Goal: Task Accomplishment & Management: Complete application form

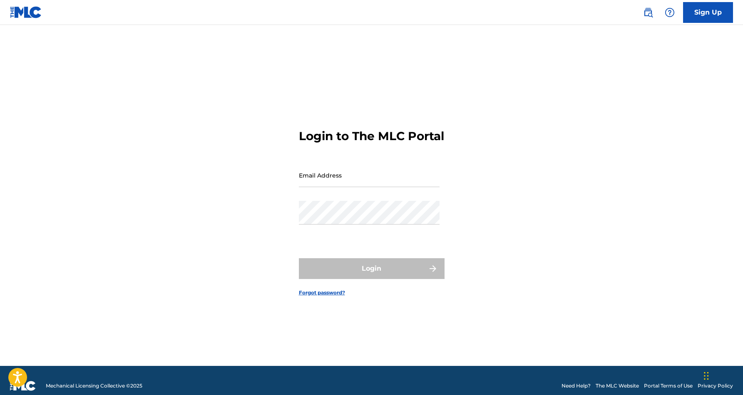
click at [360, 187] on input "Email Address" at bounding box center [369, 176] width 141 height 24
type input "[EMAIL_ADDRESS][DOMAIN_NAME]"
click at [371, 276] on button "Login" at bounding box center [372, 268] width 146 height 21
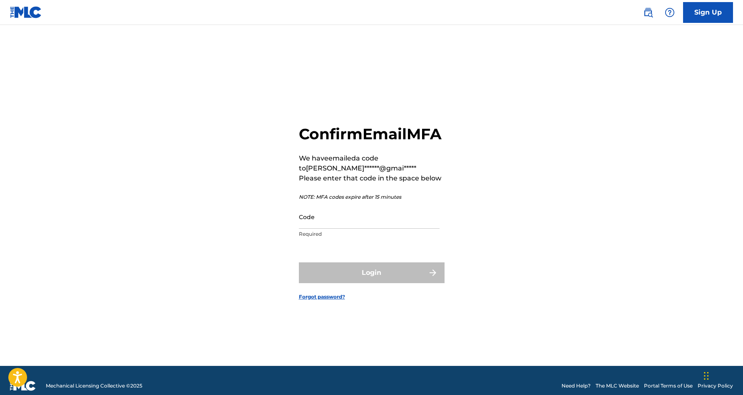
click at [347, 222] on input "Code" at bounding box center [369, 217] width 141 height 24
paste input "314572"
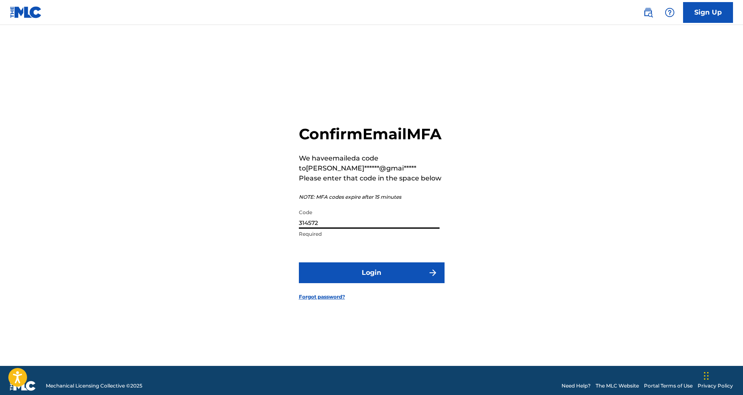
type input "314572"
click at [370, 283] on button "Login" at bounding box center [372, 273] width 146 height 21
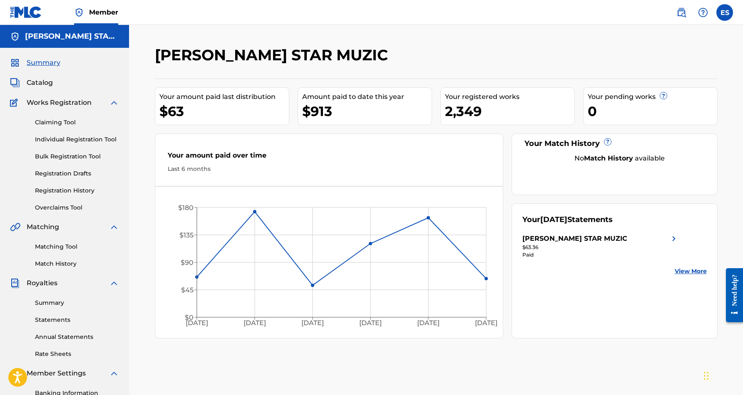
click at [84, 139] on link "Individual Registration Tool" at bounding box center [77, 139] width 84 height 9
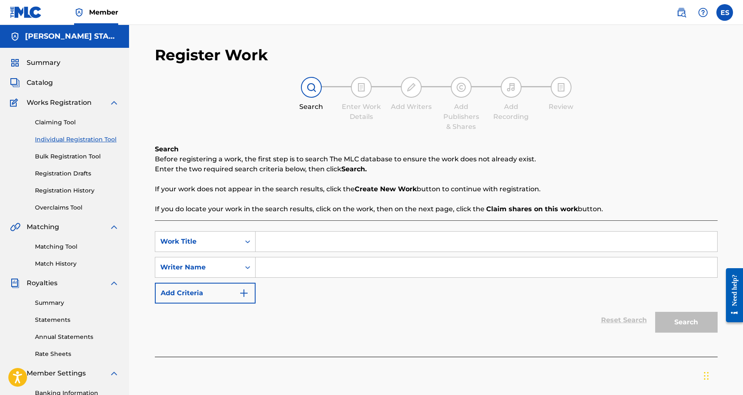
click at [275, 271] on input "Search Form" at bounding box center [486, 268] width 461 height 20
type input "[PERSON_NAME] [PERSON_NAME]"
click at [268, 246] on input "Search Form" at bounding box center [486, 242] width 461 height 20
paste input "Past Due"
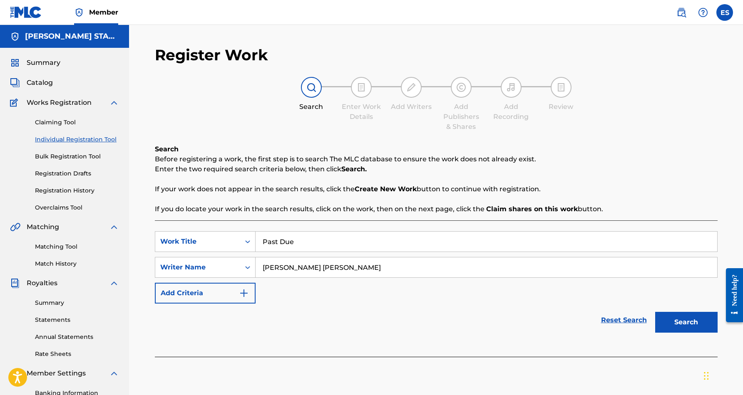
type input "Past Due"
click at [378, 300] on div "SearchWithCriteria76c233cf-b87a-42c8-a6d4-2b9628624370 Work Title Past Due Sear…" at bounding box center [436, 267] width 563 height 72
click at [694, 320] on button "Search" at bounding box center [686, 322] width 62 height 21
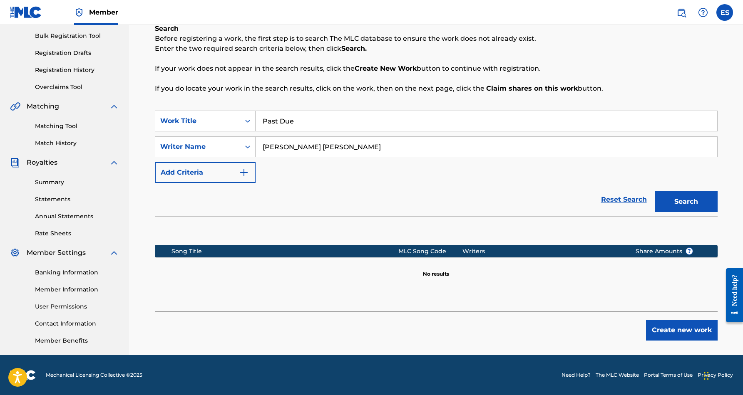
scroll to position [121, 0]
click at [672, 333] on button "Create new work" at bounding box center [682, 330] width 72 height 21
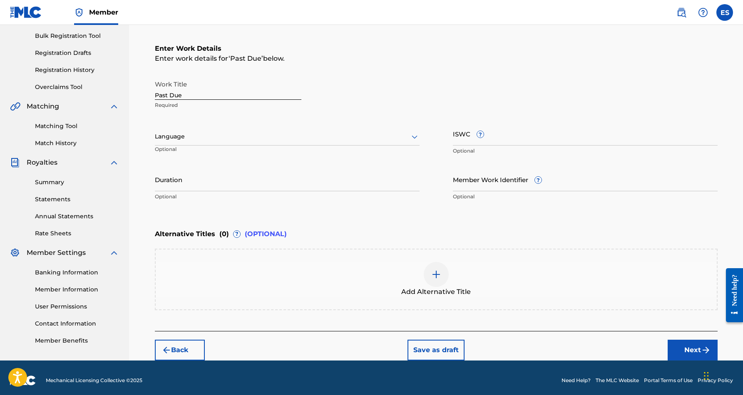
click at [412, 136] on icon at bounding box center [414, 137] width 10 height 10
click at [386, 158] on div "English" at bounding box center [287, 155] width 264 height 19
click at [269, 181] on input "Duration" at bounding box center [287, 180] width 265 height 24
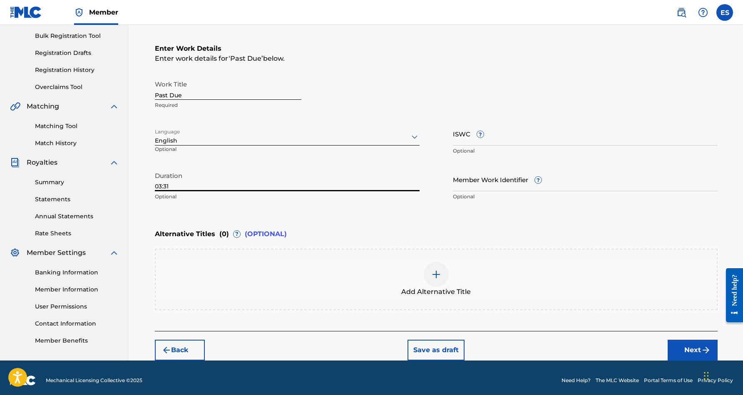
type input "03:31"
click at [340, 216] on div "Enter Work Details Enter work details for ‘ Past Due ’ below. Work Title Past D…" at bounding box center [436, 124] width 563 height 201
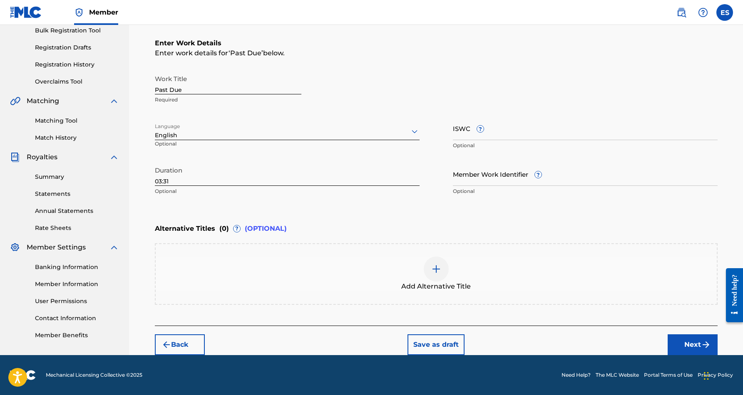
scroll to position [126, 0]
click at [685, 342] on button "Next" at bounding box center [692, 345] width 50 height 21
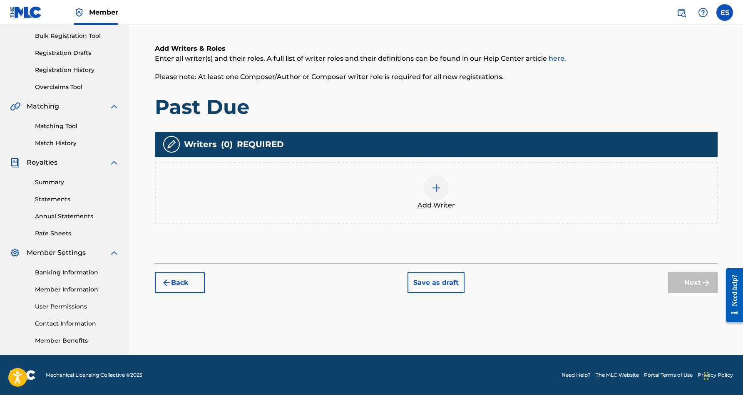
click at [437, 191] on img at bounding box center [436, 188] width 10 height 10
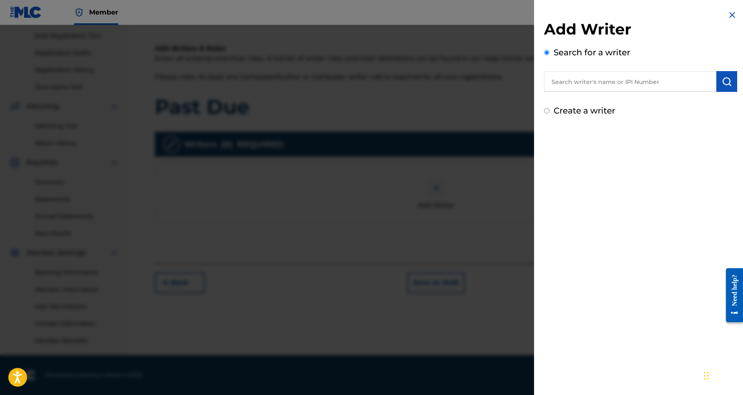
click at [584, 82] on input "text" at bounding box center [630, 81] width 172 height 21
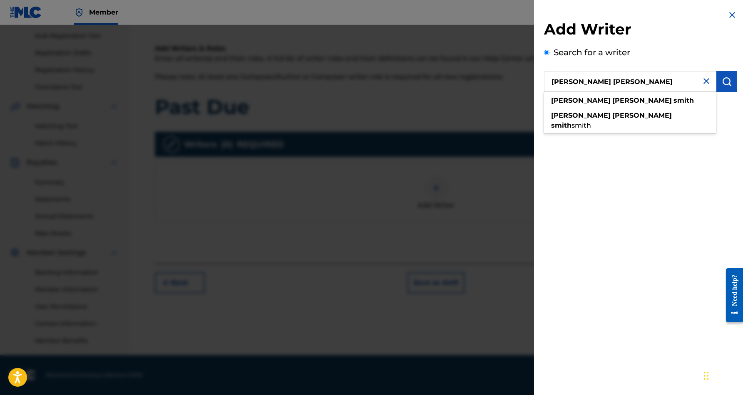
type input "[PERSON_NAME] [PERSON_NAME]"
click at [722, 78] on img "submit" at bounding box center [727, 82] width 10 height 10
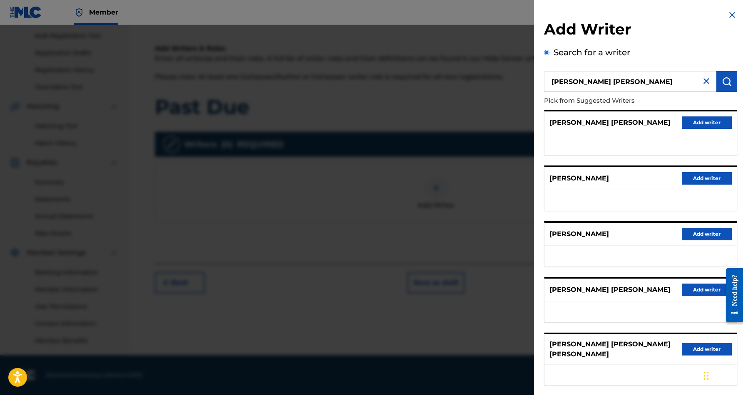
click at [687, 122] on button "Add writer" at bounding box center [707, 123] width 50 height 12
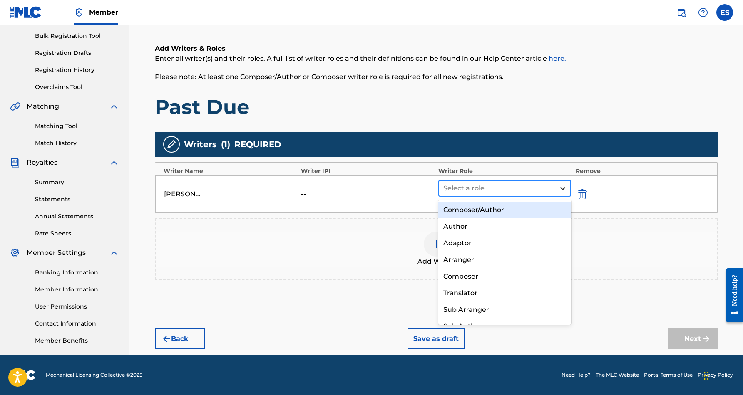
click at [560, 188] on icon at bounding box center [562, 188] width 8 height 8
click at [524, 209] on div "Composer/Author" at bounding box center [504, 210] width 133 height 17
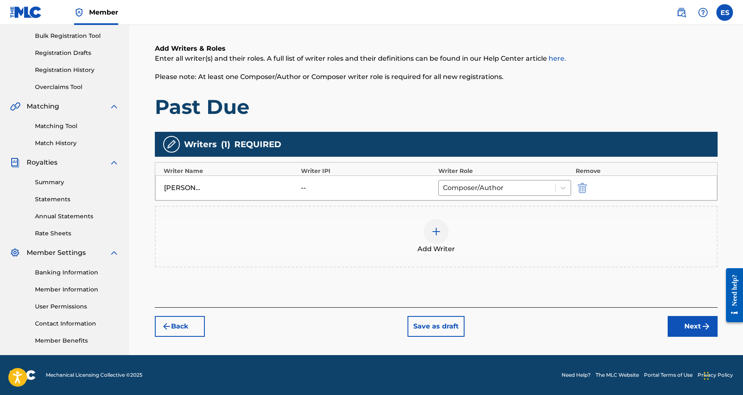
click at [686, 323] on button "Next" at bounding box center [692, 326] width 50 height 21
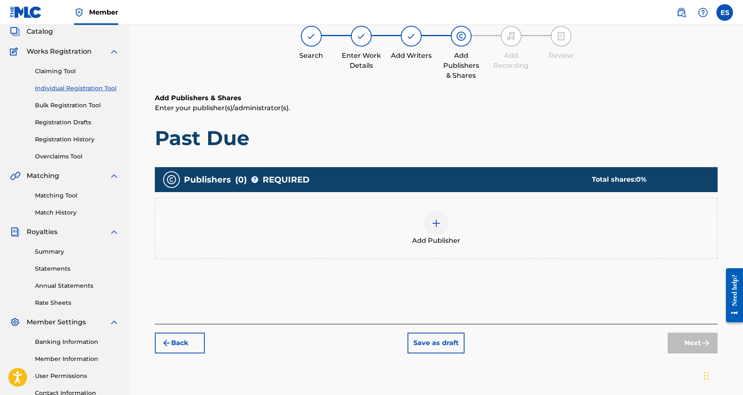
scroll to position [37, 0]
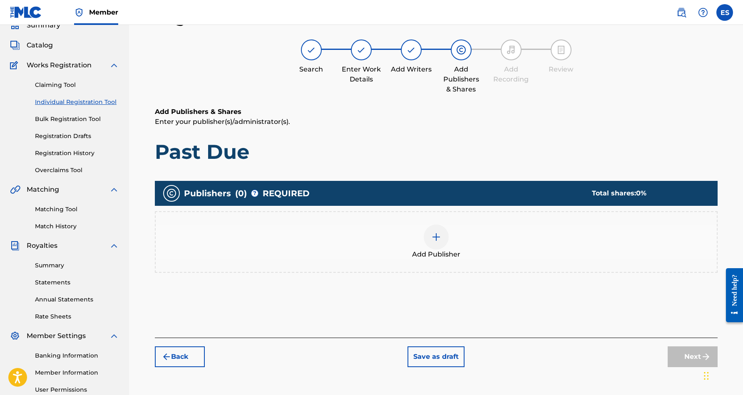
click at [432, 242] on img at bounding box center [436, 237] width 10 height 10
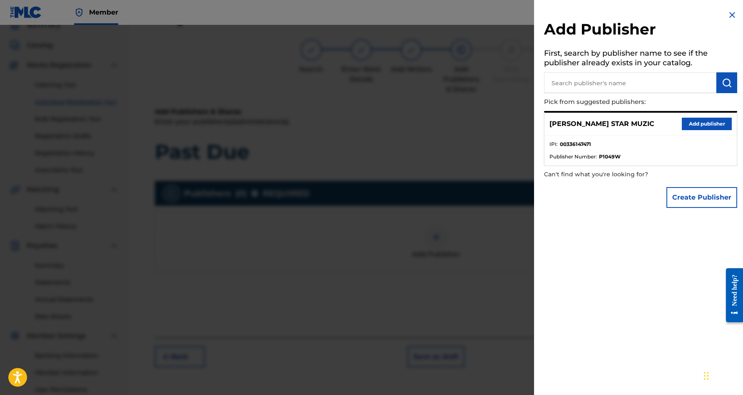
click at [695, 123] on button "Add publisher" at bounding box center [707, 124] width 50 height 12
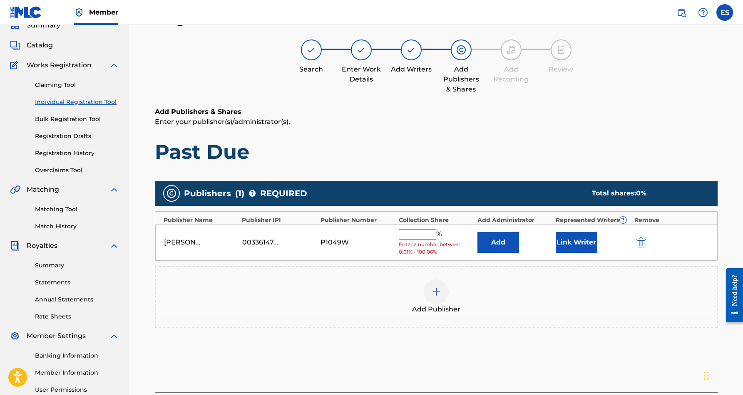
click at [417, 230] on input "text" at bounding box center [417, 234] width 37 height 11
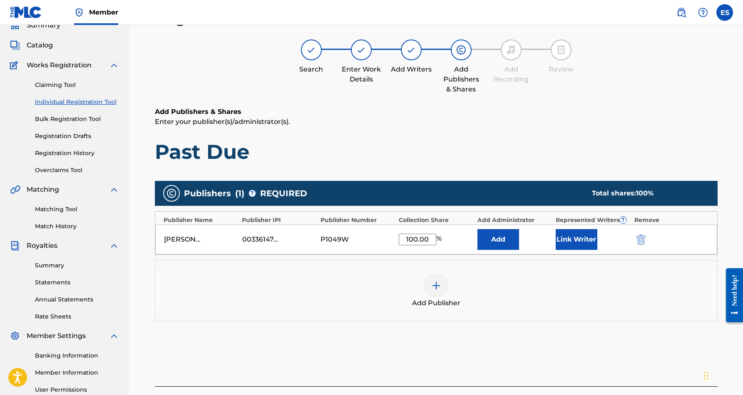
type input "100.00"
click at [403, 149] on h1 "Past Due" at bounding box center [436, 151] width 563 height 25
click at [573, 237] on button "Link Writer" at bounding box center [577, 239] width 42 height 21
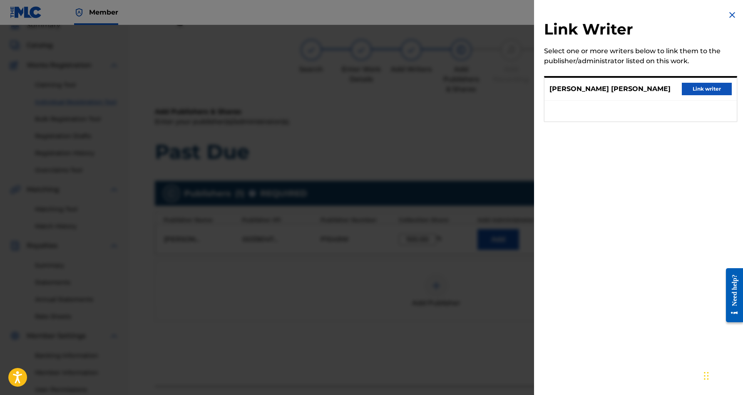
click at [711, 87] on button "Link writer" at bounding box center [707, 89] width 50 height 12
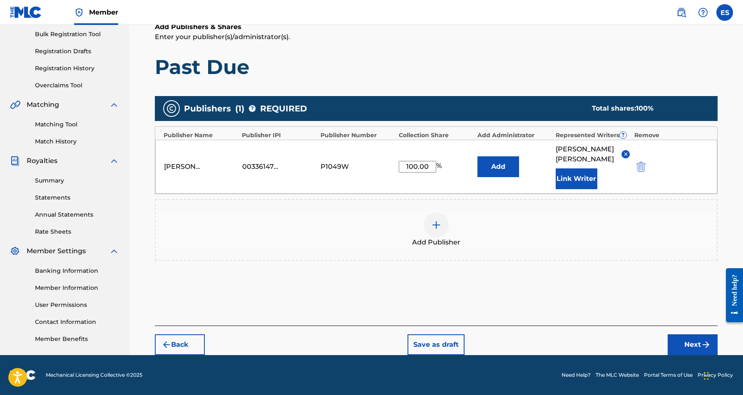
scroll to position [122, 0]
click at [683, 345] on button "Next" at bounding box center [692, 345] width 50 height 21
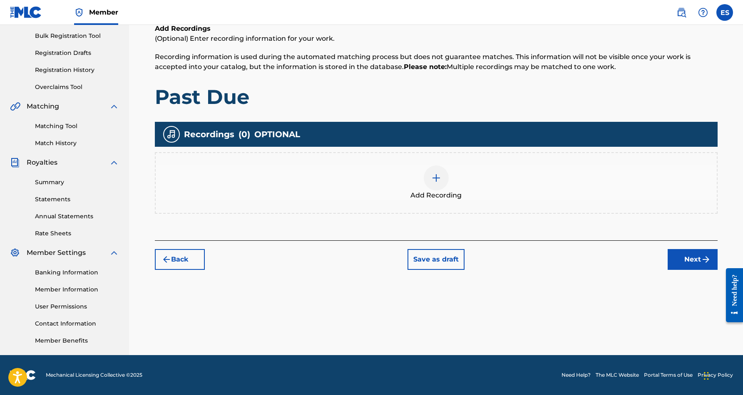
click at [435, 180] on img at bounding box center [436, 178] width 10 height 10
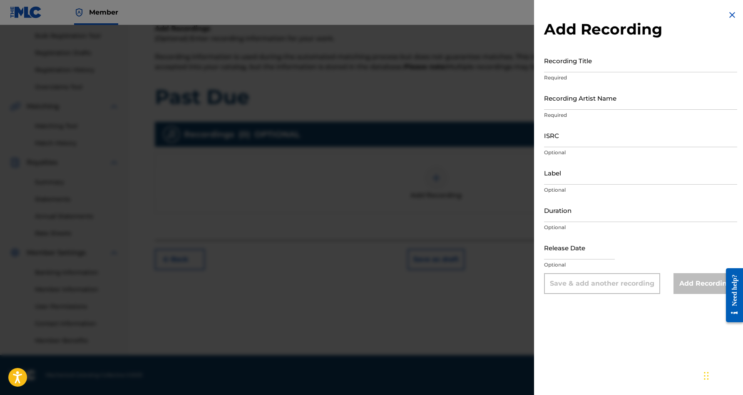
click at [582, 65] on input "Recording Title" at bounding box center [640, 61] width 193 height 24
paste input "Past Due"
type input "Past Due"
click at [639, 101] on input "Recording Artist Name" at bounding box center [640, 98] width 193 height 24
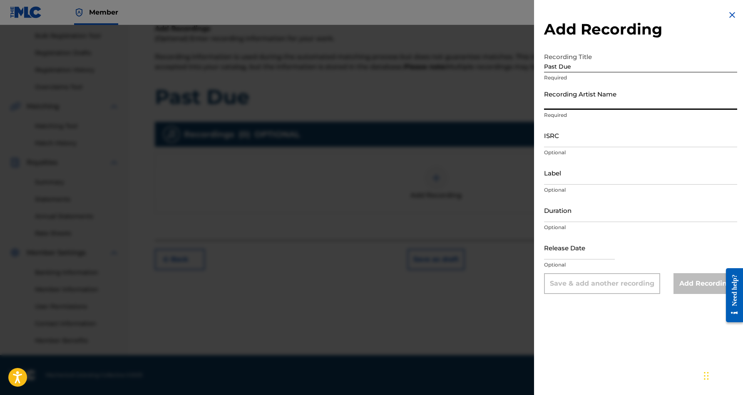
paste input "[PERSON_NAME] “[PERSON_NAME]” [PERSON_NAME]"
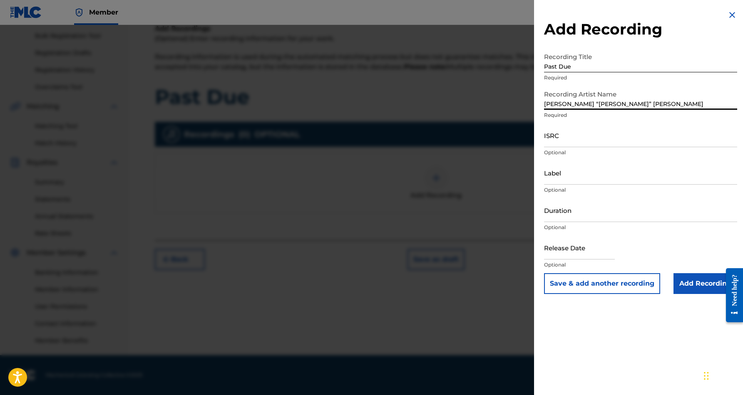
type input "[PERSON_NAME] “[PERSON_NAME]” [PERSON_NAME]"
click at [562, 140] on input "ISRC" at bounding box center [640, 136] width 193 height 24
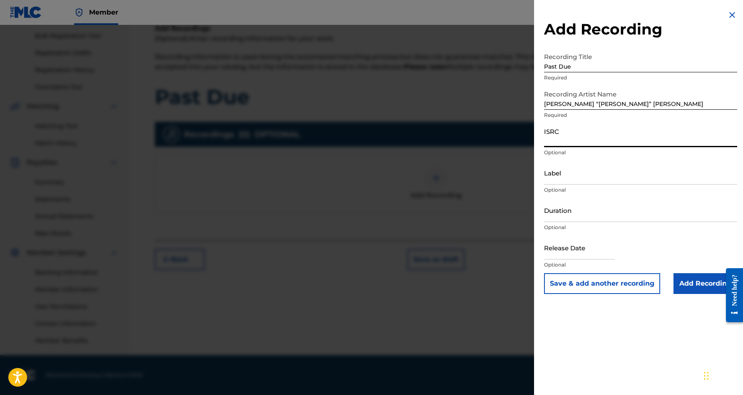
paste input "QZZ7K2581771"
type input "QZZ7K2581771"
click at [571, 174] on input "Label" at bounding box center [640, 173] width 193 height 24
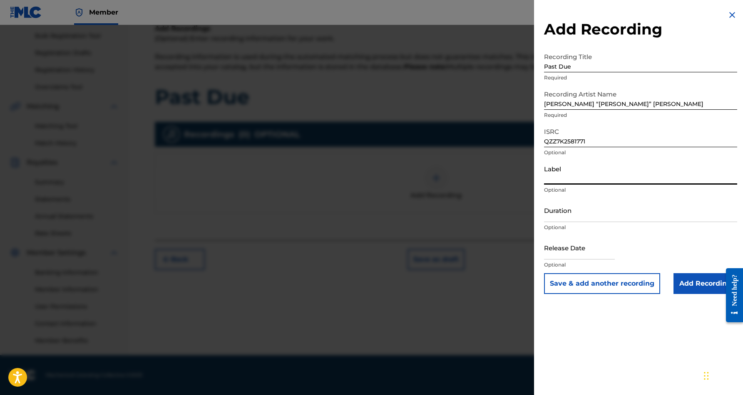
paste input "[PERSON_NAME] Beats Market Records"
type input "[PERSON_NAME] Beats Market Records"
click at [593, 221] on input "Duration" at bounding box center [640, 210] width 193 height 24
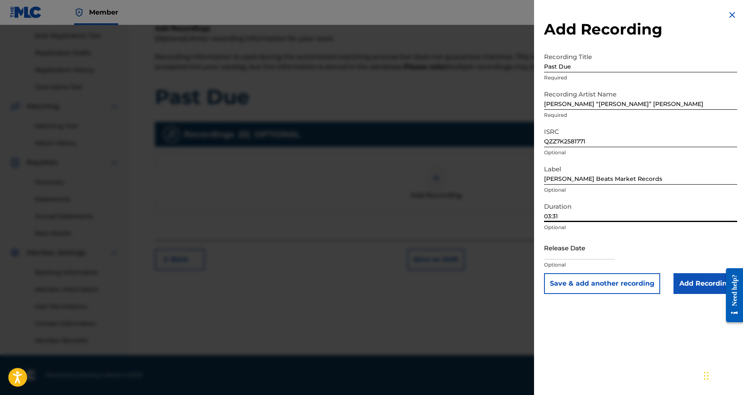
type input "03:31"
click at [600, 250] on input "text" at bounding box center [579, 248] width 71 height 24
select select "7"
select select "2025"
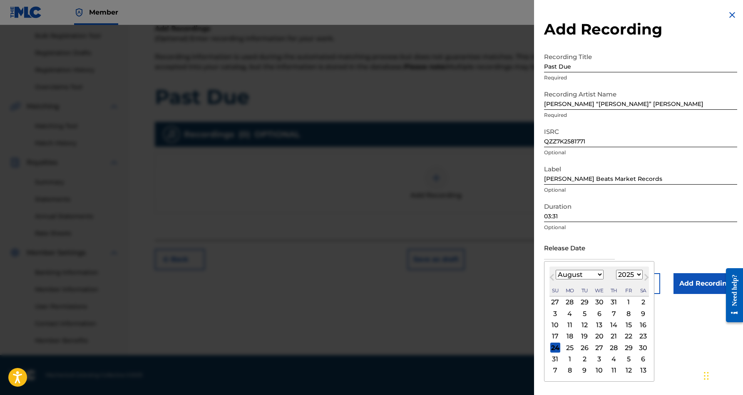
click at [553, 349] on div "24" at bounding box center [555, 348] width 10 height 10
type input "[DATE]"
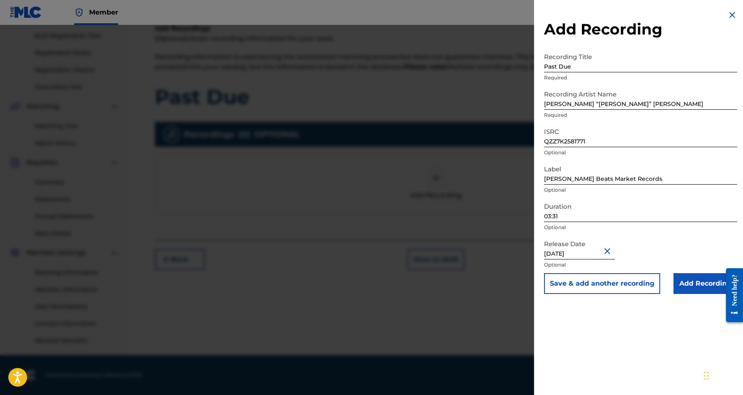
click at [691, 283] on input "Add Recording" at bounding box center [705, 283] width 64 height 21
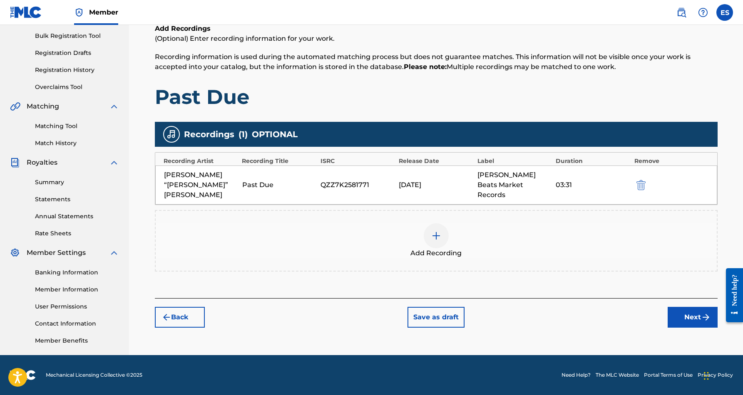
click at [688, 307] on button "Next" at bounding box center [692, 317] width 50 height 21
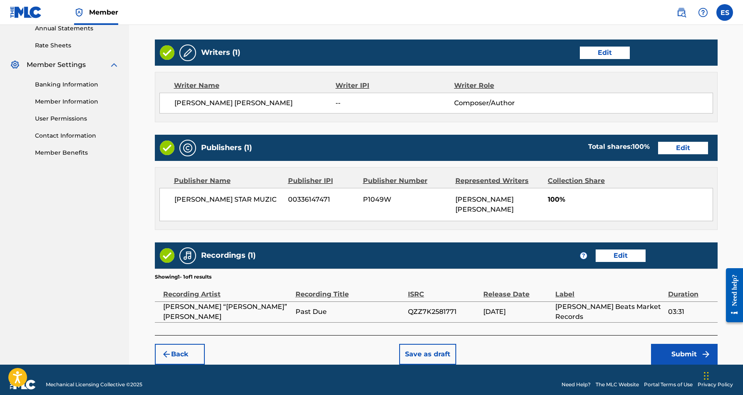
scroll to position [308, 0]
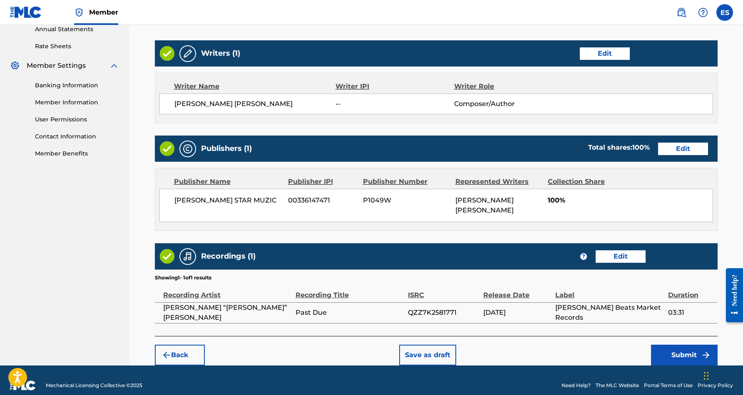
click at [678, 345] on button "Submit" at bounding box center [684, 355] width 67 height 21
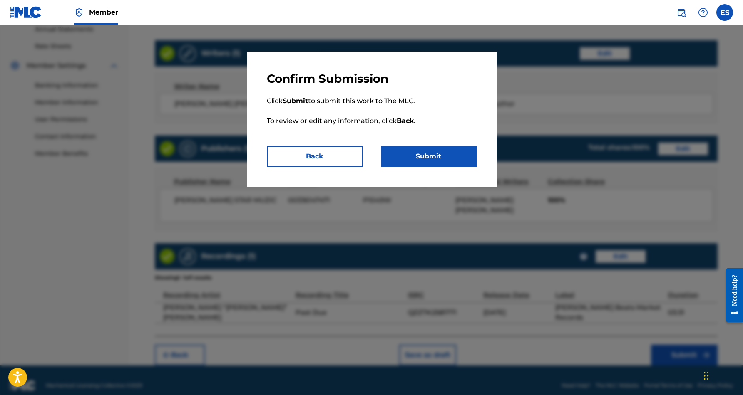
click at [438, 159] on button "Submit" at bounding box center [429, 156] width 96 height 21
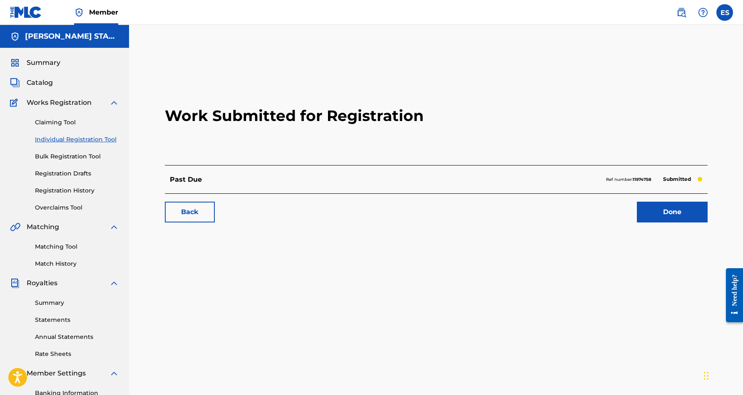
click at [41, 84] on span "Catalog" at bounding box center [40, 83] width 26 height 10
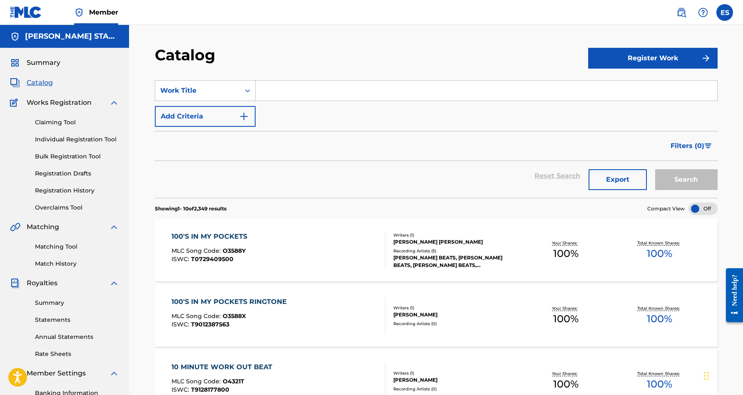
click at [726, 13] on label at bounding box center [724, 12] width 17 height 17
click at [724, 12] on input "ES [PERSON_NAME] [EMAIL_ADDRESS][DOMAIN_NAME] Notification Preferences Profile …" at bounding box center [724, 12] width 0 height 0
click at [642, 117] on p "Log out" at bounding box center [644, 117] width 20 height 7
click at [724, 12] on input "ES [PERSON_NAME] [EMAIL_ADDRESS][DOMAIN_NAME] Notification Preferences Profile …" at bounding box center [724, 12] width 0 height 0
